Goal: Navigation & Orientation: Go to known website

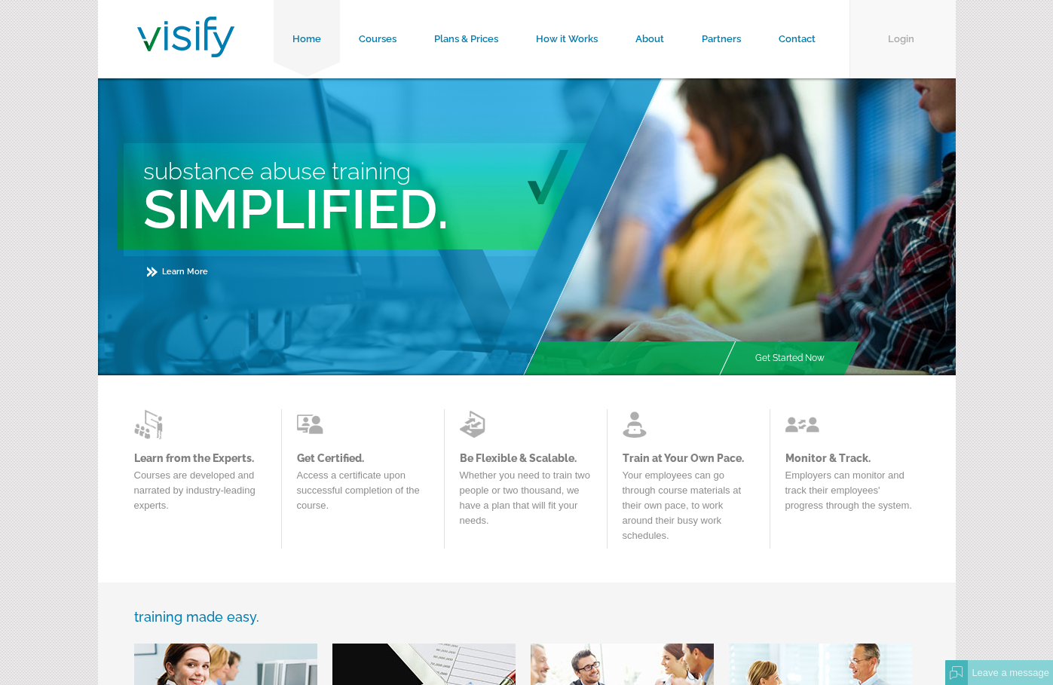
click at [918, 37] on link "Login" at bounding box center [903, 39] width 106 height 78
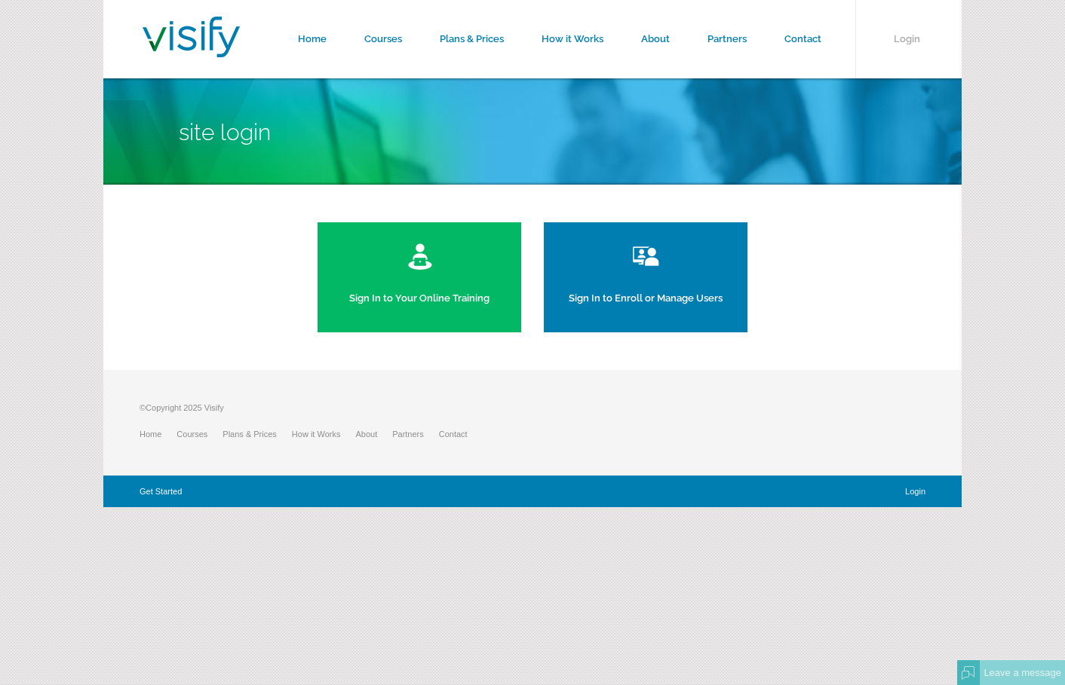
click at [622, 259] on link "Sign In to Enroll or Manage Users" at bounding box center [646, 277] width 204 height 110
click at [360, 241] on link "Sign In to Your Online Training" at bounding box center [419, 277] width 204 height 110
